Goal: Information Seeking & Learning: Learn about a topic

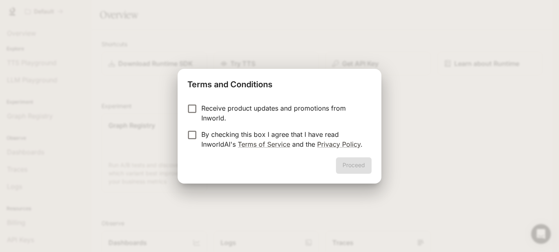
click at [222, 105] on p "Receive product updates and promotions from Inworld." at bounding box center [283, 113] width 164 height 20
click at [359, 166] on button "Proceed" at bounding box center [354, 165] width 36 height 16
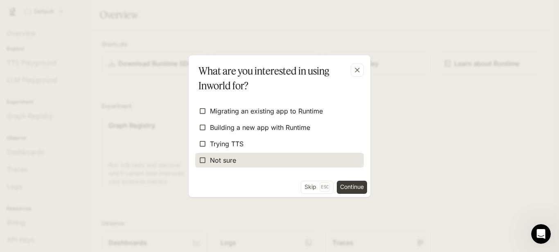
click at [229, 163] on span "Not sure" at bounding box center [223, 160] width 26 height 10
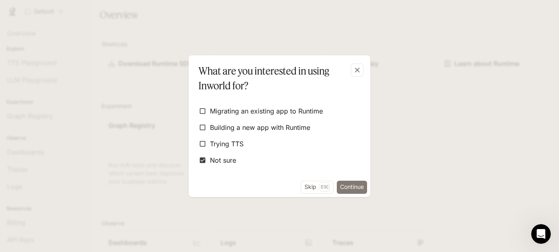
click at [356, 190] on button "Continue" at bounding box center [352, 187] width 30 height 13
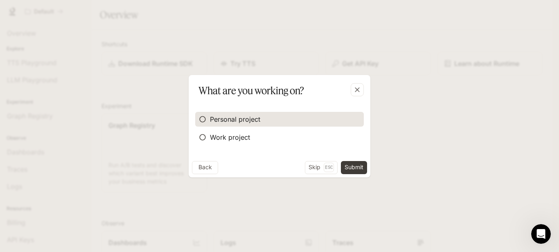
drag, startPoint x: 241, startPoint y: 120, endPoint x: 245, endPoint y: 124, distance: 4.6
click at [242, 121] on span "Personal project" at bounding box center [235, 119] width 50 height 10
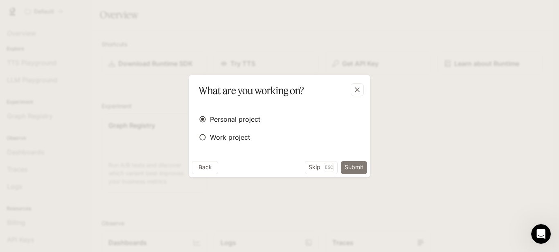
click at [348, 171] on button "Submit" at bounding box center [354, 167] width 26 height 13
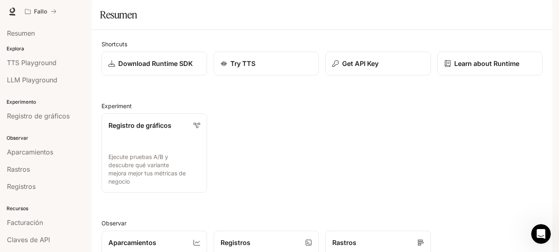
scroll to position [212, 0]
click at [500, 10] on span "Documentación" at bounding box center [503, 12] width 42 height 10
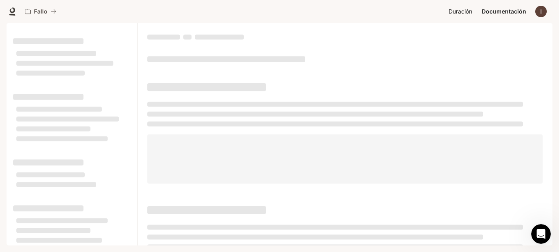
click at [460, 12] on span "Duración" at bounding box center [461, 12] width 24 height 10
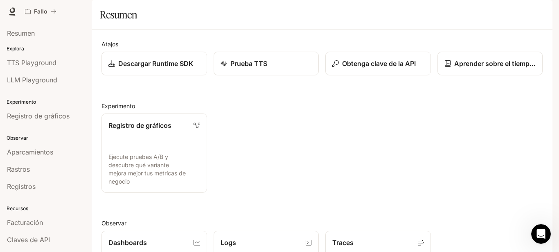
click at [497, 15] on span "Documentación" at bounding box center [503, 12] width 42 height 10
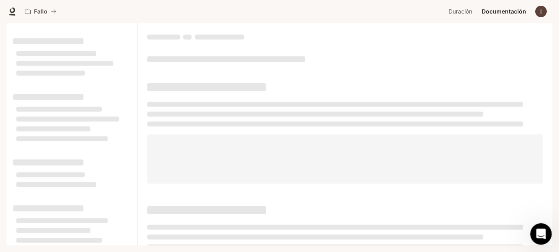
click at [546, 231] on icon "Open Intercom Messenger" at bounding box center [540, 233] width 14 height 14
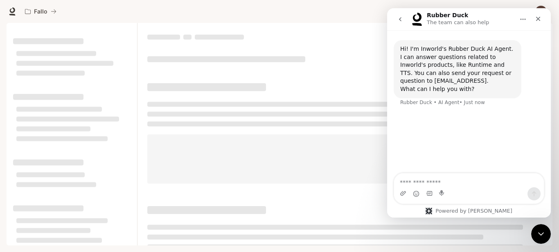
click at [472, 180] on textarea "Ask a question…" at bounding box center [469, 180] width 150 height 14
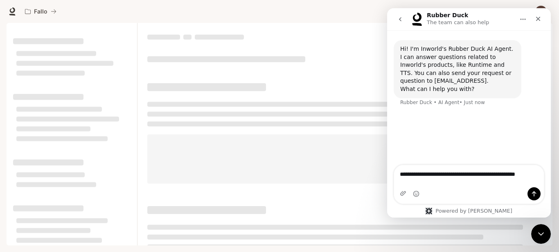
type textarea "**********"
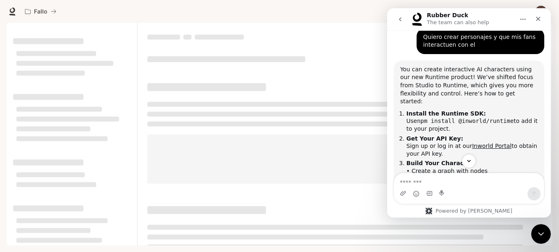
scroll to position [1, 0]
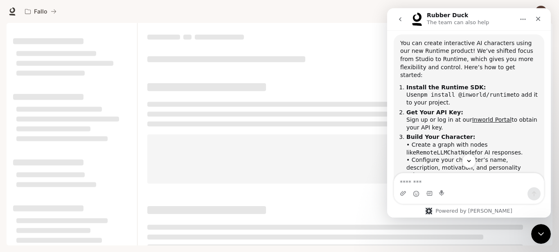
click at [506, 62] on div "You can create interactive AI characters using our new Runtime product! We’ve s…" at bounding box center [469, 59] width 138 height 40
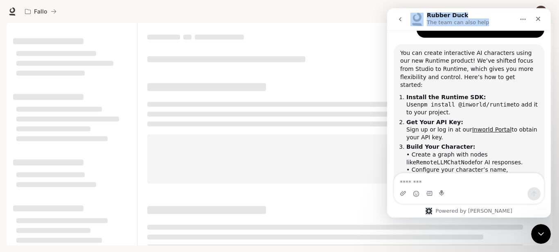
scroll to position [44, 0]
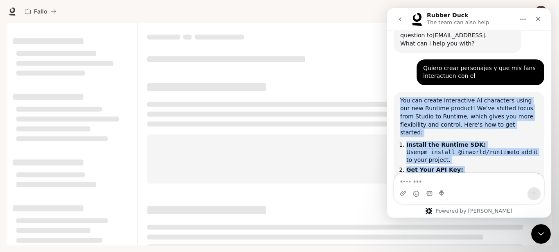
drag, startPoint x: 450, startPoint y: 121, endPoint x: 398, endPoint y: 100, distance: 55.6
click at [398, 100] on div "You can create interactive AI characters using our new Runtime product! We’ve s…" at bounding box center [469, 222] width 151 height 261
copy div "Lor ips dolors ametconsect AD elitseddoe tempo inc utl Etdolor magnaal! En’ad m…"
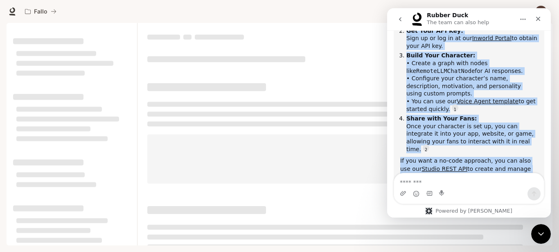
scroll to position [246, 0]
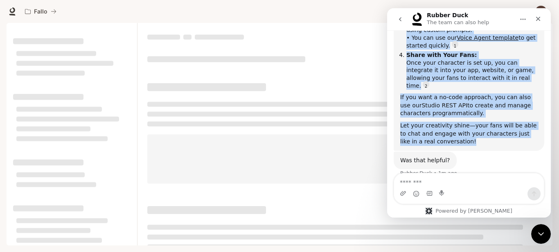
click at [440, 102] on link "Studio REST API" at bounding box center [445, 105] width 46 height 7
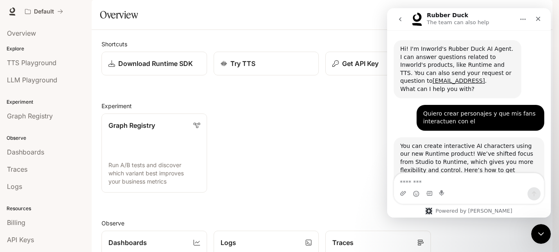
scroll to position [246, 0]
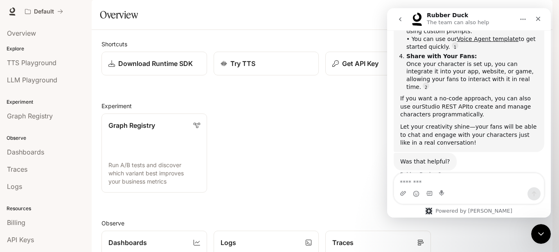
click at [438, 103] on link "Studio REST API" at bounding box center [445, 106] width 46 height 7
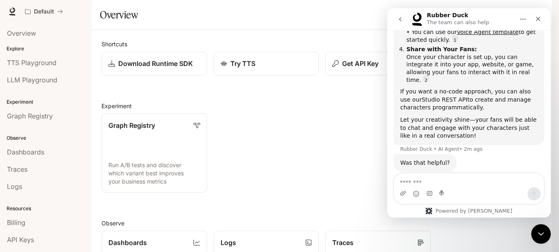
scroll to position [255, 0]
